Goal: Task Accomplishment & Management: Complete application form

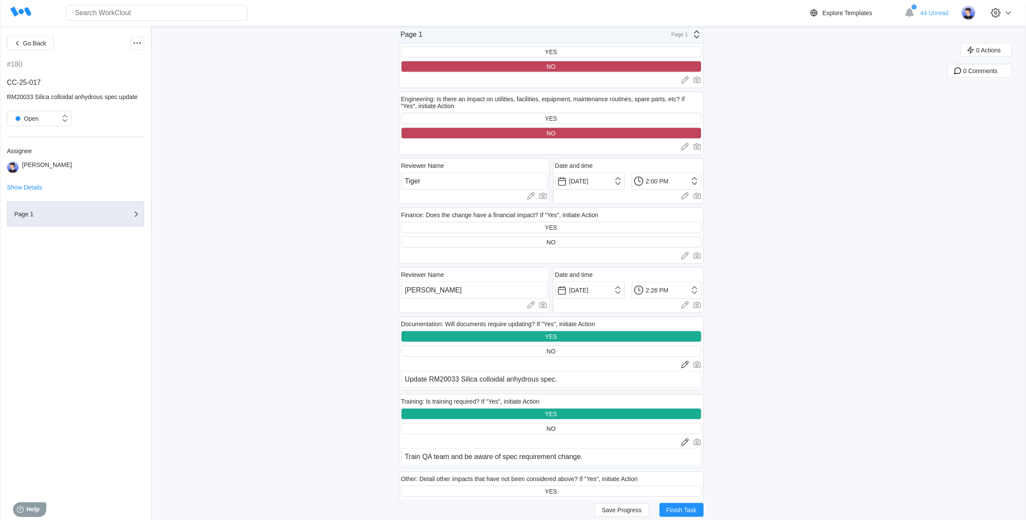
scroll to position [1406, 0]
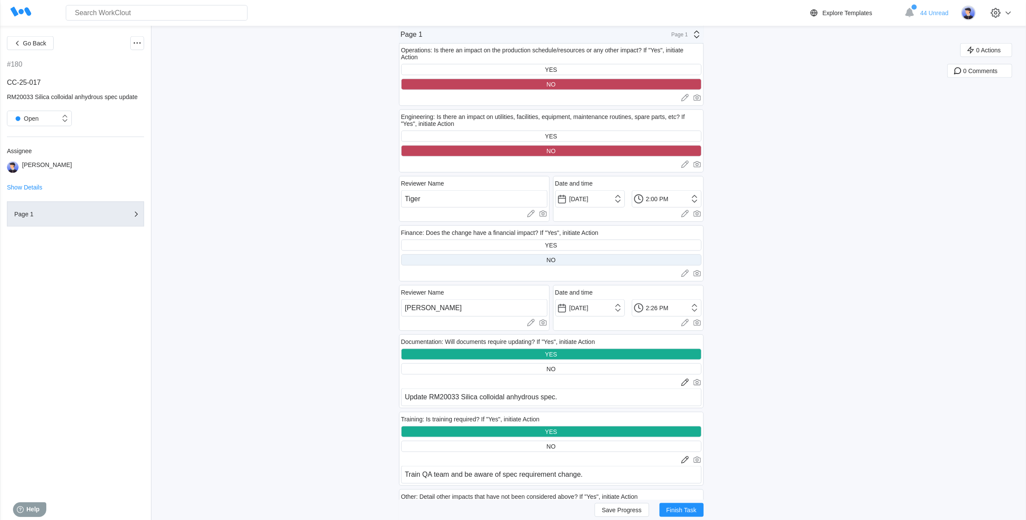
click at [523, 254] on div "NO" at bounding box center [551, 259] width 300 height 11
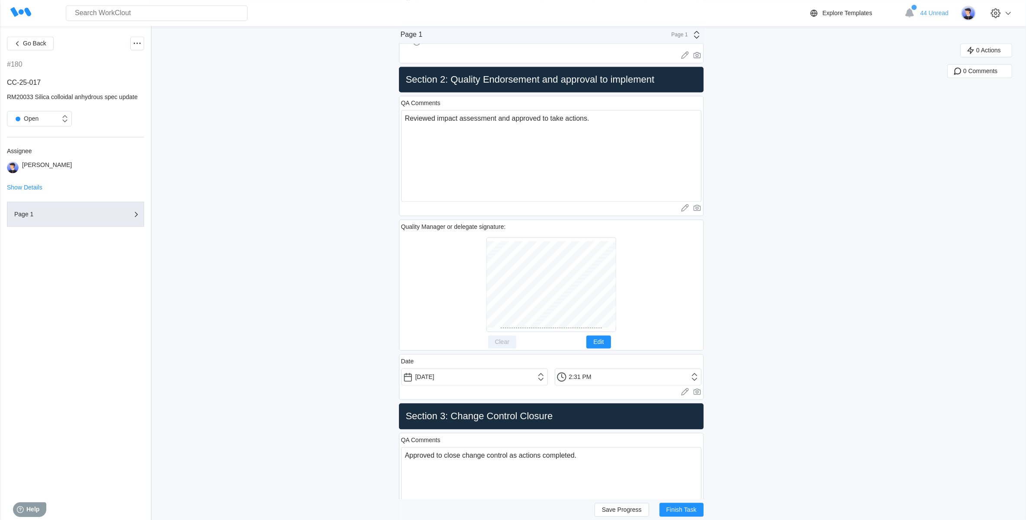
scroll to position [2272, 0]
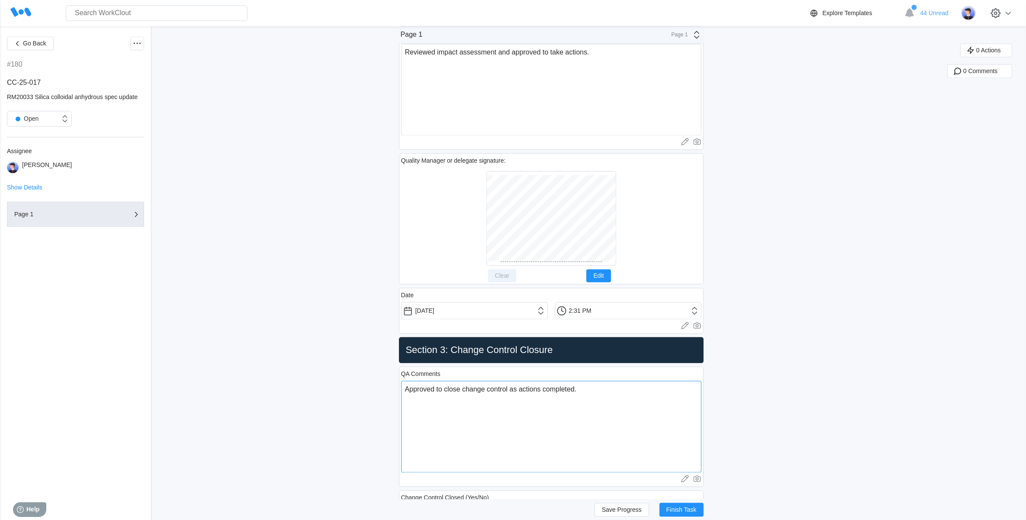
click at [592, 399] on textarea "Approved to close change control as actions completed." at bounding box center [551, 427] width 300 height 92
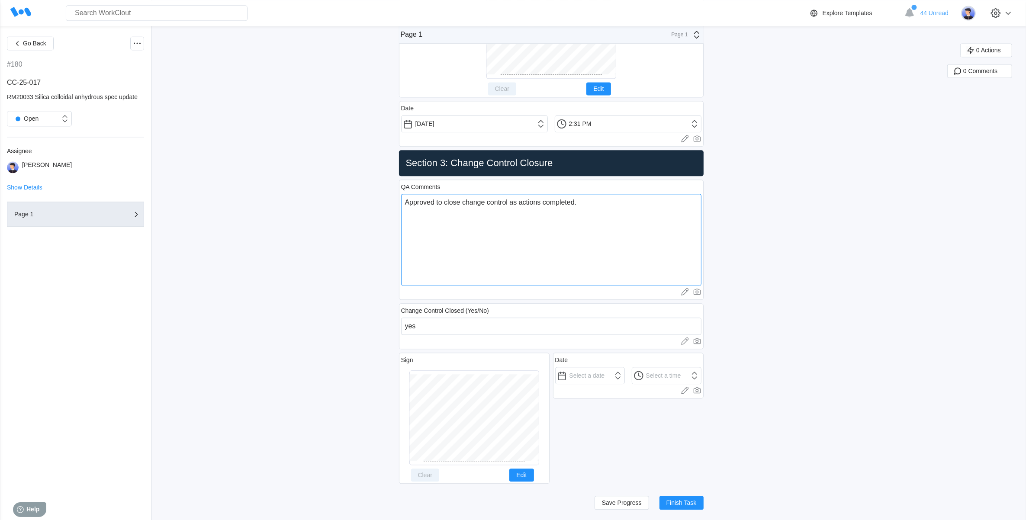
scroll to position [2463, 0]
click at [583, 381] on input "text" at bounding box center [590, 375] width 70 height 17
click at [595, 471] on div "19" at bounding box center [598, 471] width 12 height 12
type input "[DATE]"
click at [625, 370] on input "12:00 AM" at bounding box center [590, 375] width 70 height 17
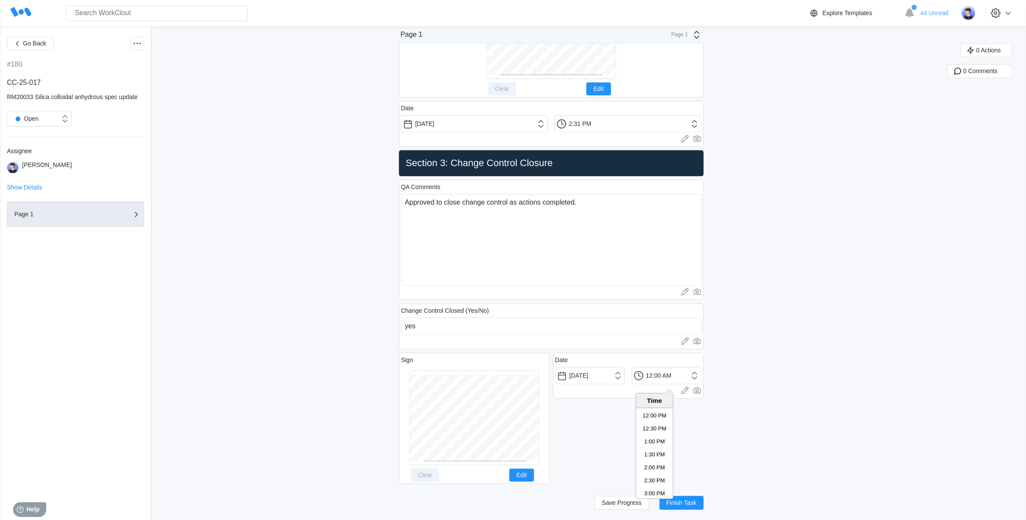
scroll to position [340, 0]
click at [653, 444] on li "2:30 PM" at bounding box center [654, 450] width 37 height 13
click at [659, 372] on input "2:30 PM" at bounding box center [667, 375] width 70 height 17
type input "2:33 PM"
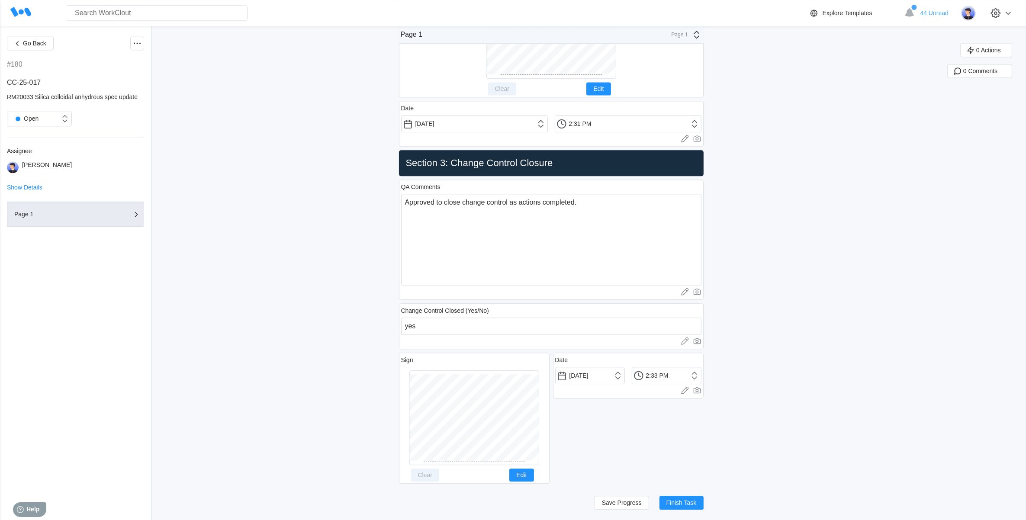
click at [624, 508] on button "Save Progress" at bounding box center [622, 503] width 55 height 14
click at [699, 498] on button "Finish Task" at bounding box center [681, 503] width 44 height 14
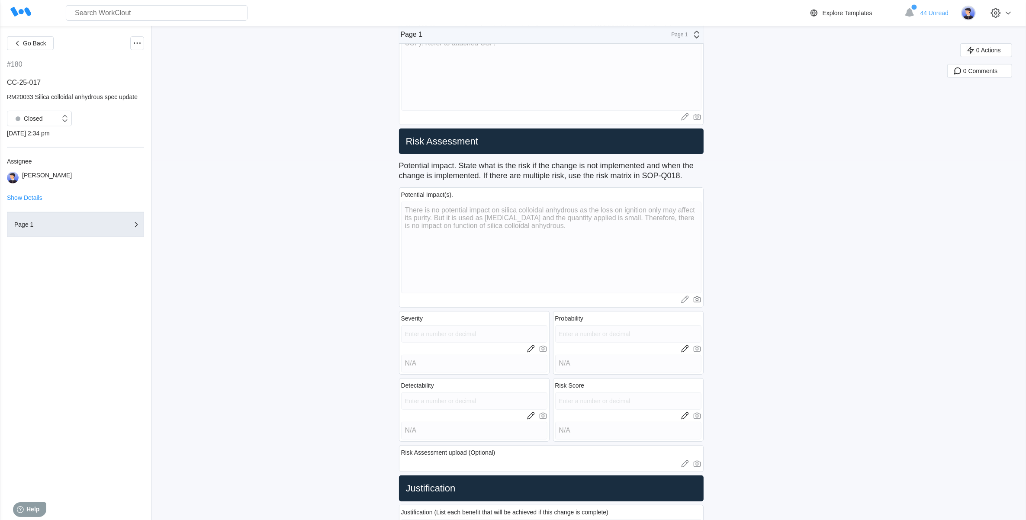
scroll to position [89, 0]
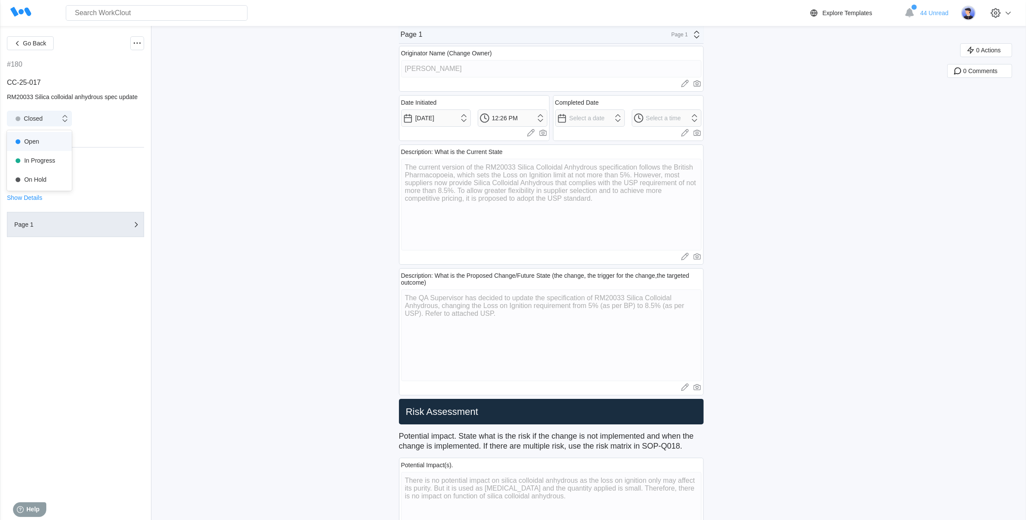
click at [57, 116] on div "Closed" at bounding box center [33, 118] width 53 height 9
click at [43, 138] on div "Open" at bounding box center [39, 141] width 55 height 12
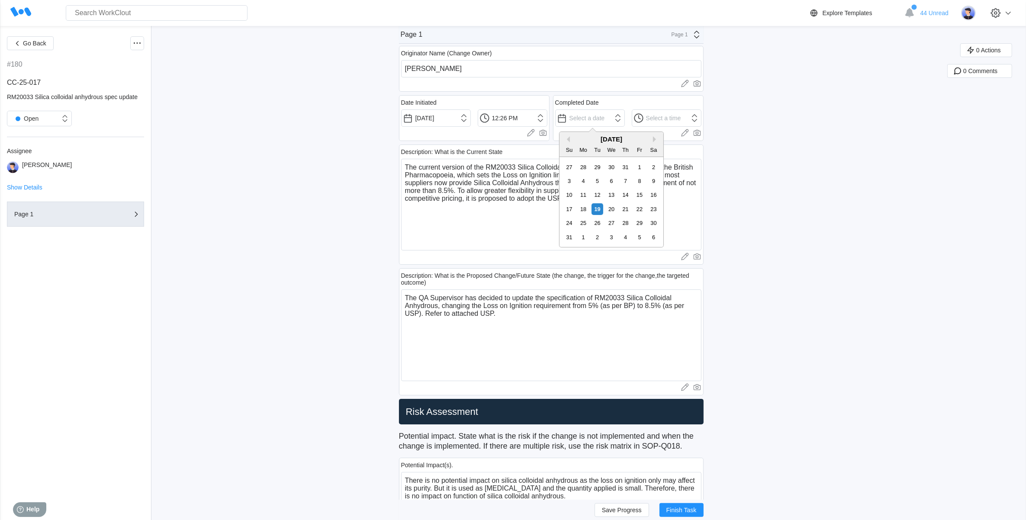
click at [621, 120] on input "text" at bounding box center [590, 117] width 70 height 17
click at [598, 211] on div "19" at bounding box center [598, 209] width 12 height 12
type input "[DATE]"
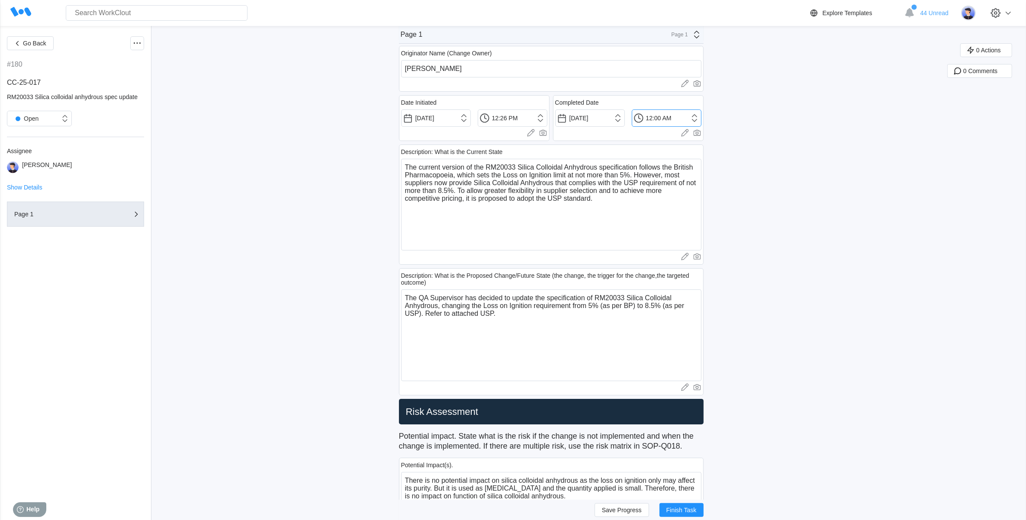
click at [625, 119] on input "12:00 AM" at bounding box center [590, 117] width 70 height 17
click at [663, 215] on li "2:30 PM" at bounding box center [654, 213] width 37 height 13
click at [659, 115] on input "2:30 PM" at bounding box center [667, 117] width 70 height 17
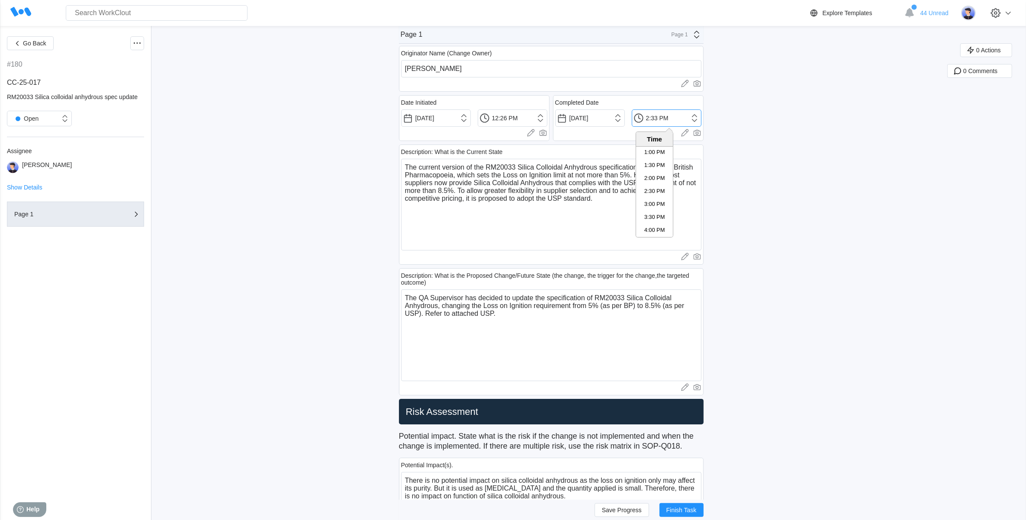
type input "2:33 PM"
click at [642, 509] on span "Save Progress" at bounding box center [622, 510] width 40 height 6
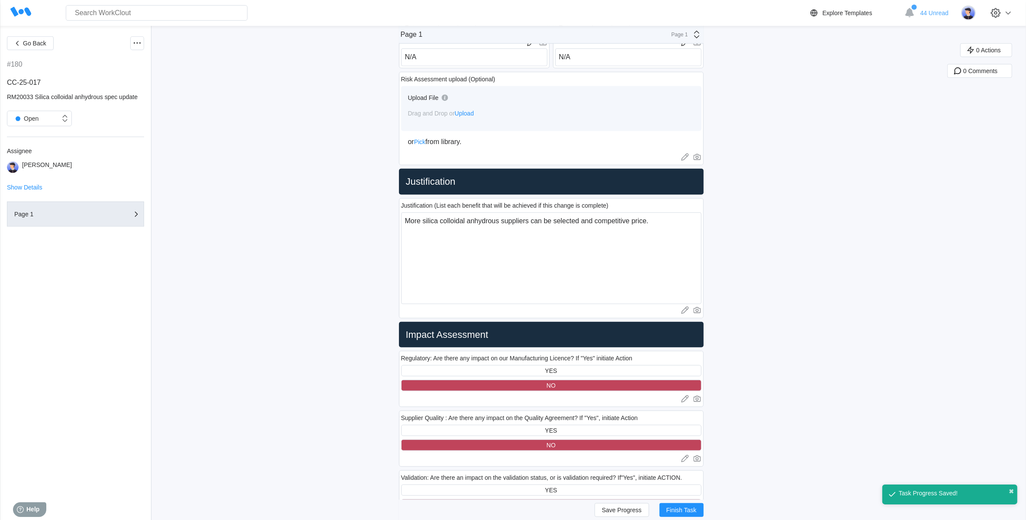
scroll to position [595, 0]
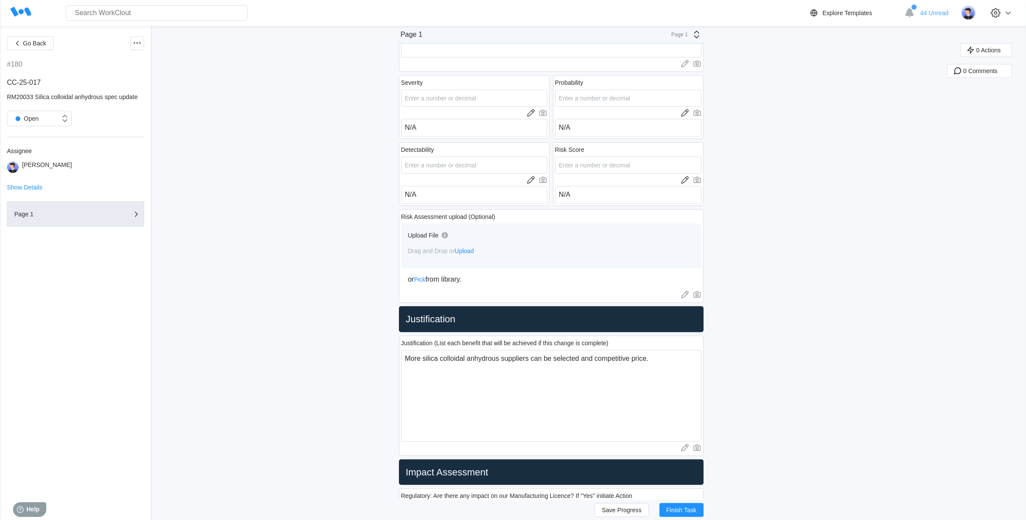
click at [473, 254] on span "Upload" at bounding box center [464, 251] width 19 height 7
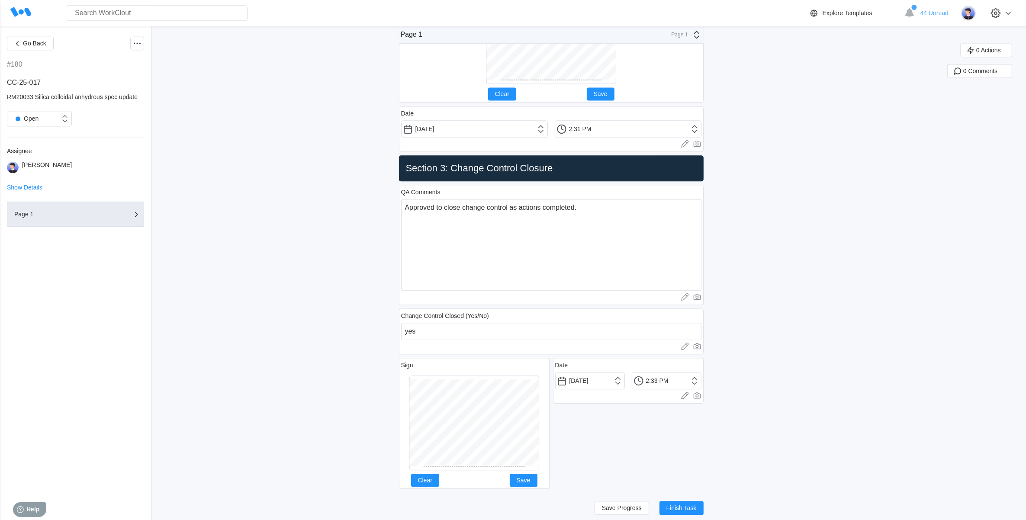
scroll to position [2463, 0]
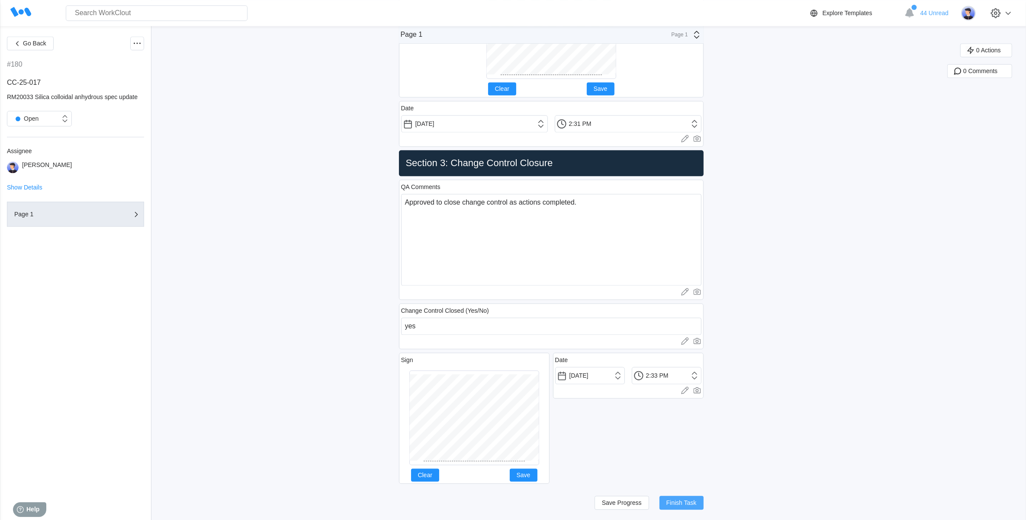
click at [679, 507] on button "Finish Task" at bounding box center [681, 503] width 44 height 14
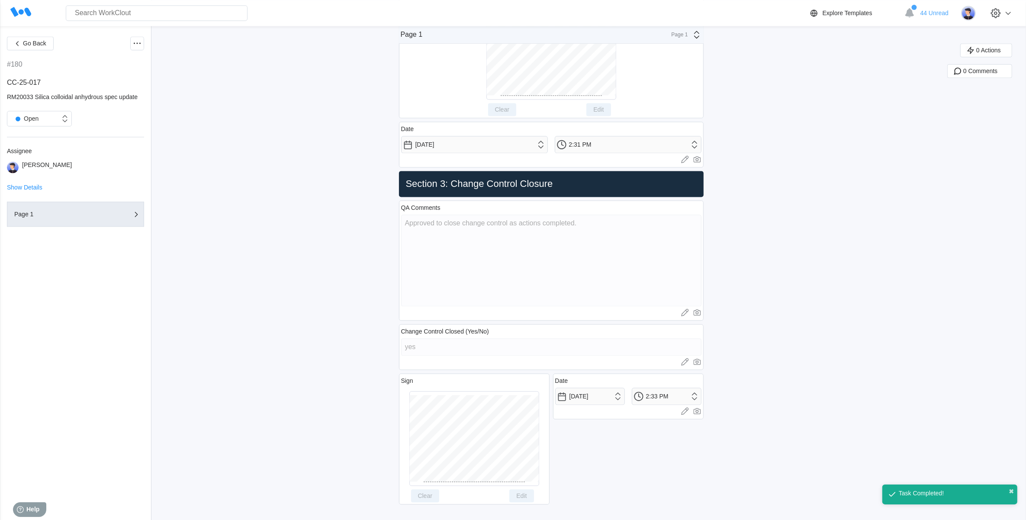
scroll to position [2360, 0]
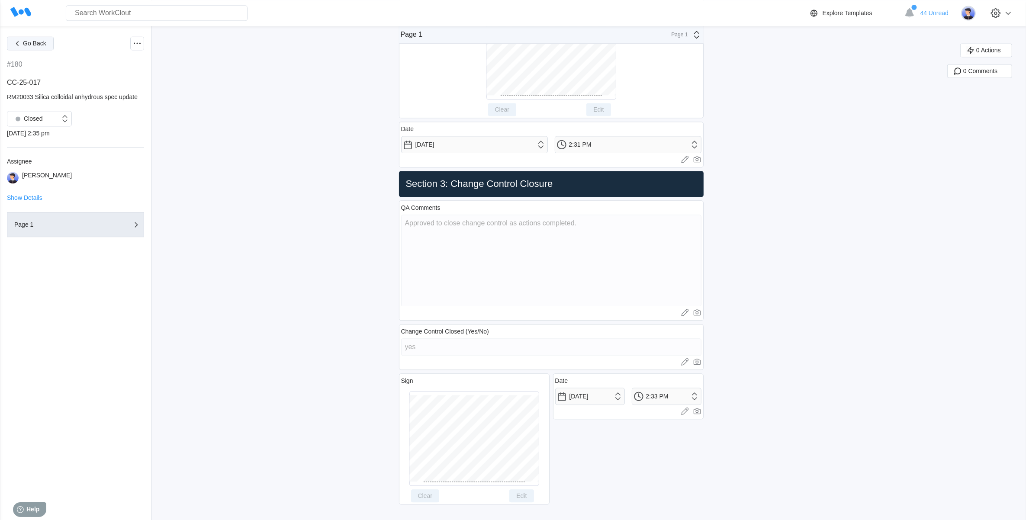
click at [24, 40] on span "Go Back" at bounding box center [34, 43] width 23 height 6
